Goal: Task Accomplishment & Management: Use online tool/utility

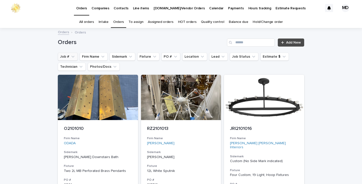
click at [68, 55] on button "Job #" at bounding box center [68, 56] width 20 height 8
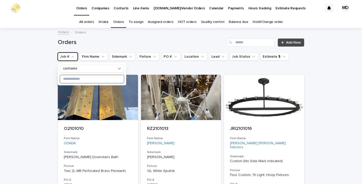
click at [77, 80] on input at bounding box center [92, 79] width 64 height 8
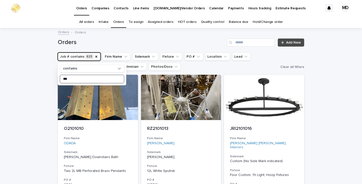
type input "****"
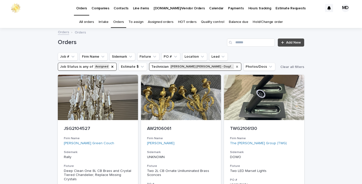
click at [235, 66] on icon "Technician" at bounding box center [237, 67] width 4 height 4
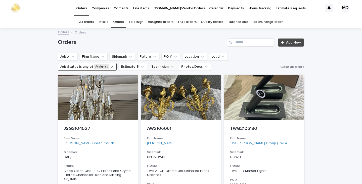
click at [110, 68] on icon "Job Status" at bounding box center [112, 67] width 4 height 4
click at [107, 50] on div "Orders Add New" at bounding box center [181, 40] width 246 height 24
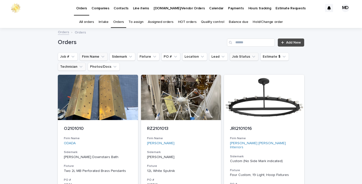
click at [102, 57] on icon "Firm Name" at bounding box center [102, 56] width 5 height 5
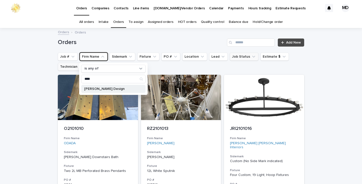
type input "****"
click at [101, 89] on p "[PERSON_NAME] Design" at bounding box center [110, 89] width 53 height 4
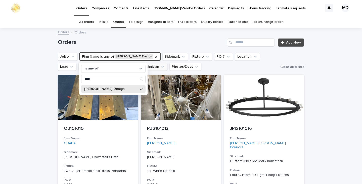
click at [135, 35] on div "Orders Orders" at bounding box center [180, 32] width 251 height 7
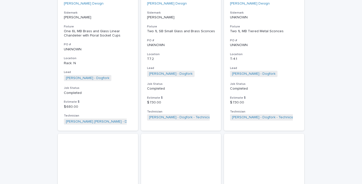
scroll to position [653, 0]
